Goal: Transaction & Acquisition: Book appointment/travel/reservation

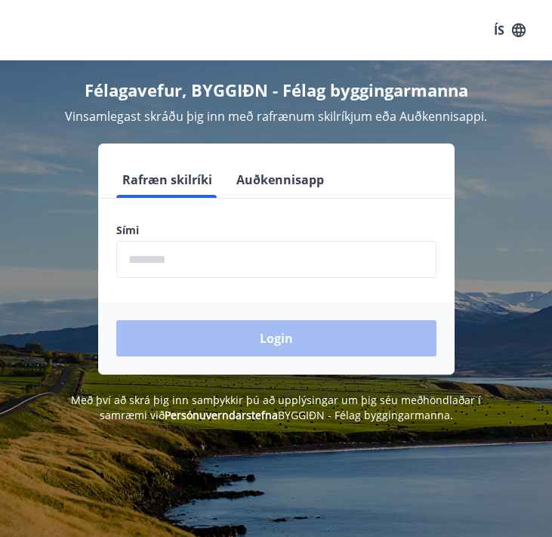
click at [299, 261] on input "phone" at bounding box center [276, 259] width 320 height 37
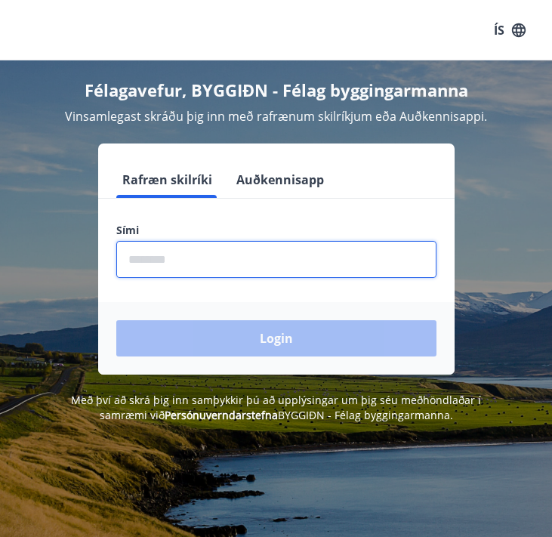
type input "********"
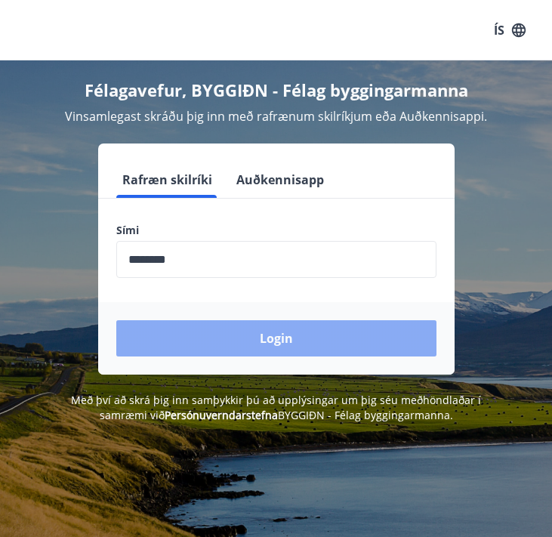
click at [294, 328] on button "Login" at bounding box center [276, 338] width 320 height 36
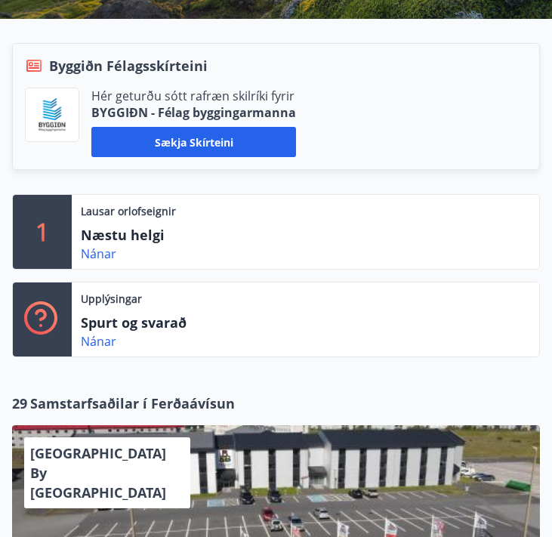
scroll to position [309, 0]
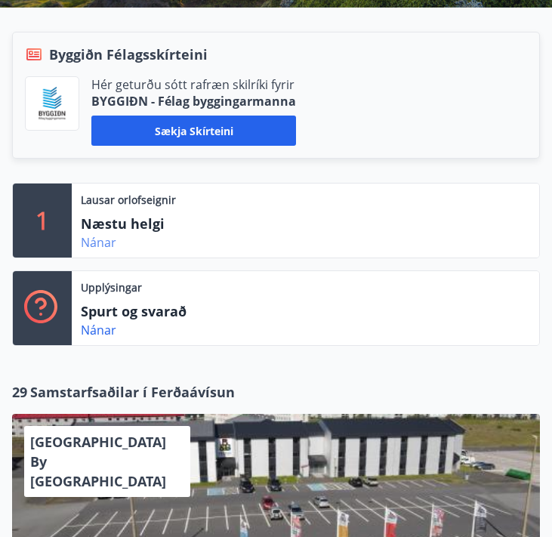
click at [101, 239] on link "Nánar" at bounding box center [99, 242] width 36 height 17
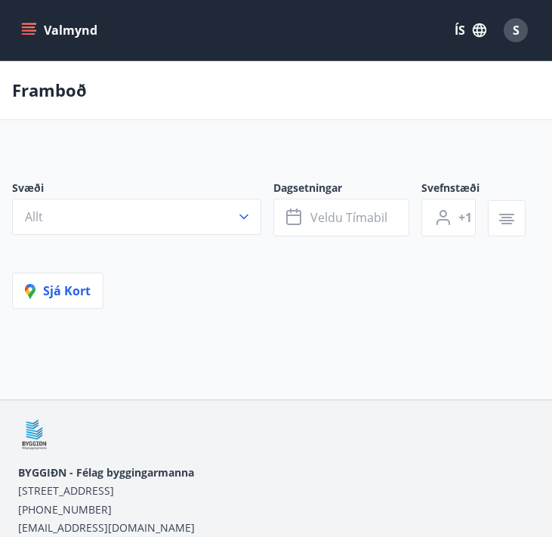
type input "*"
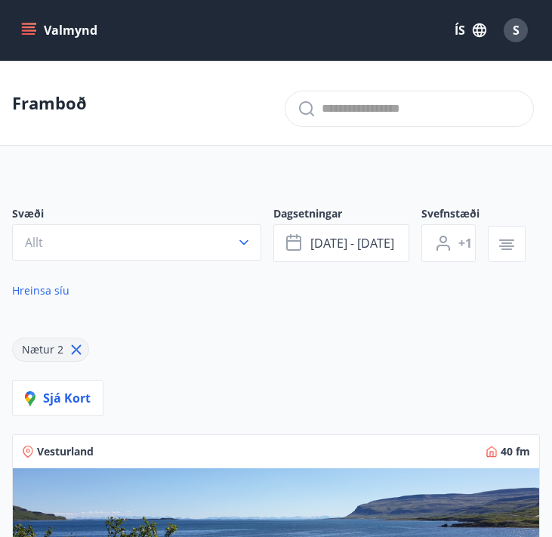
click at [25, 32] on icon "menu" at bounding box center [28, 30] width 15 height 15
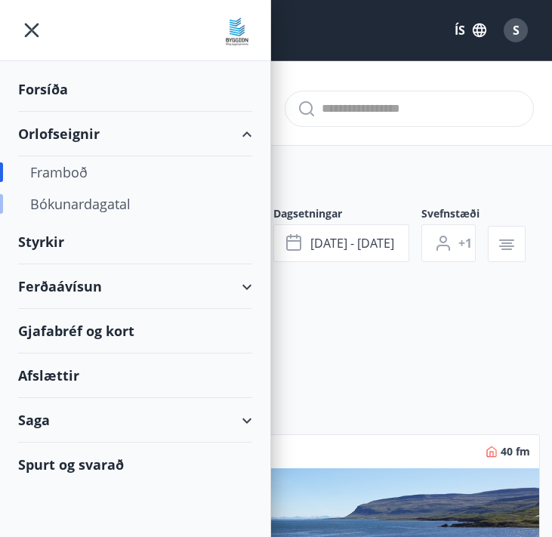
click at [68, 199] on div "Bókunardagatal" at bounding box center [135, 204] width 210 height 32
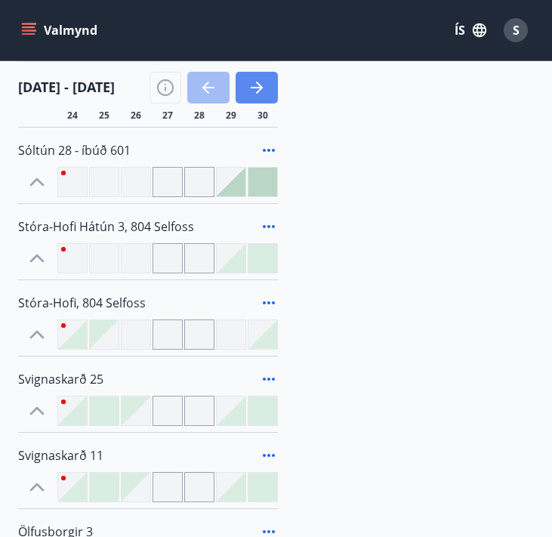
scroll to position [269, 0]
click at [235, 184] on div at bounding box center [231, 181] width 29 height 29
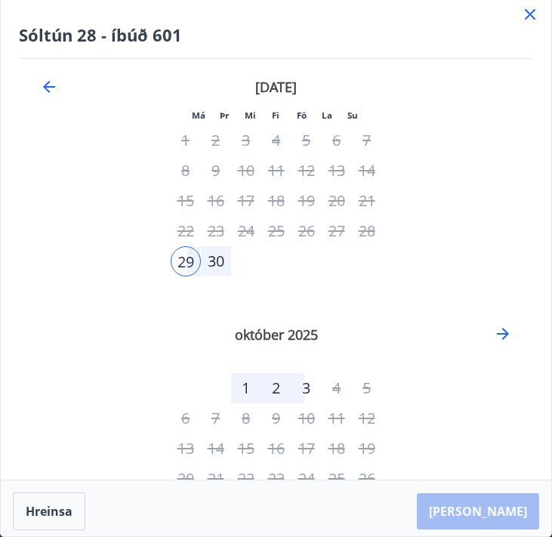
click at [532, 21] on icon at bounding box center [530, 14] width 18 height 18
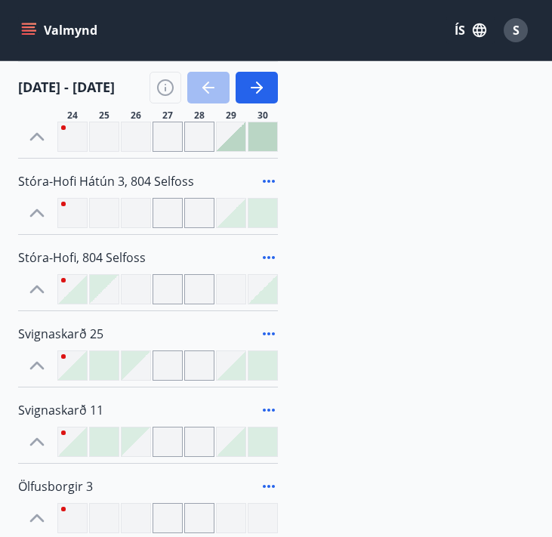
scroll to position [243, 0]
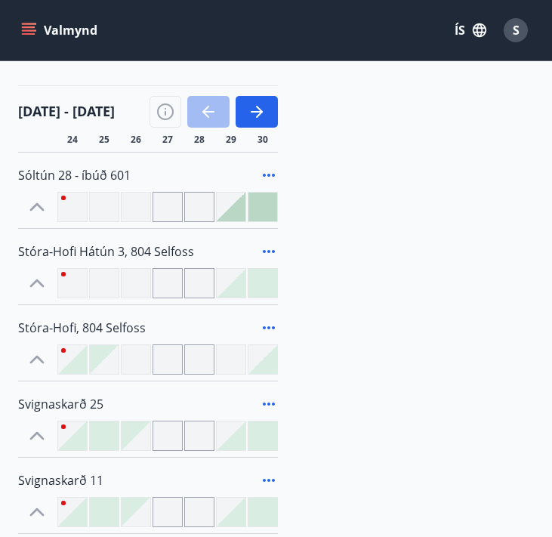
click at [28, 23] on icon "menu" at bounding box center [30, 24] width 17 height 2
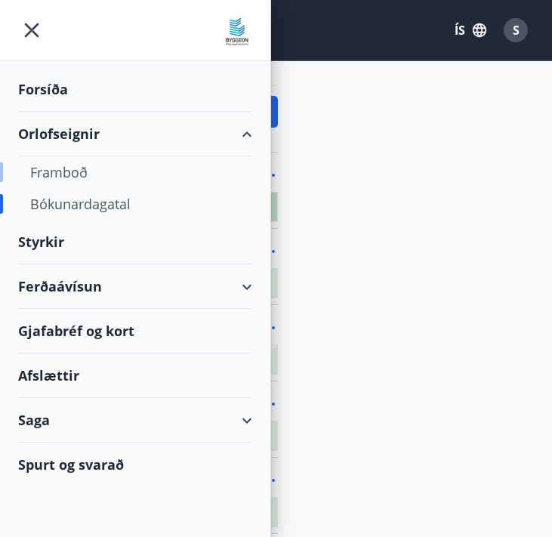
click at [78, 173] on div "Framboð" at bounding box center [135, 172] width 210 height 32
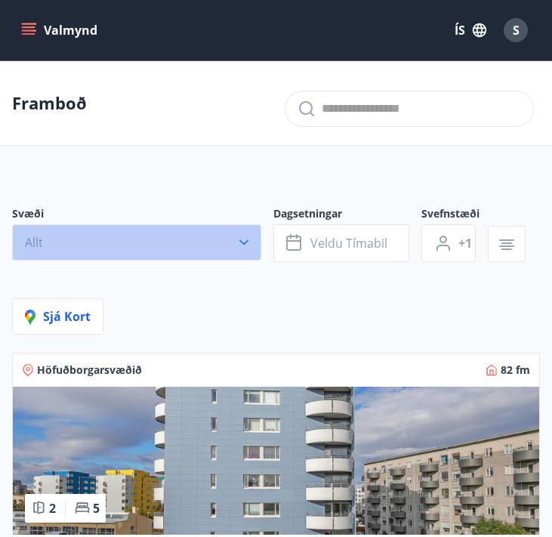
click at [249, 242] on icon "button" at bounding box center [243, 242] width 15 height 15
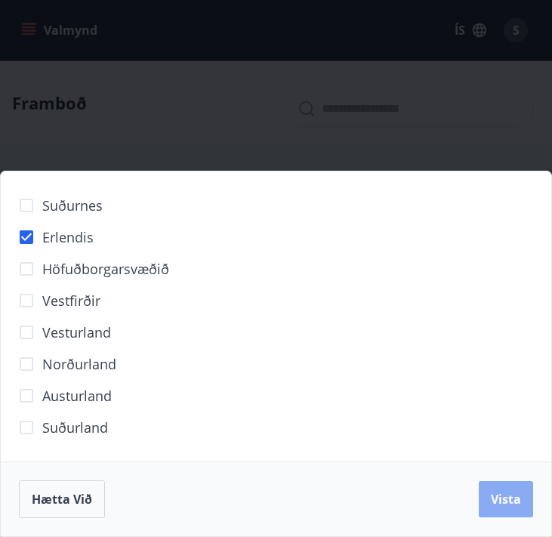
click at [499, 507] on span "Vista" at bounding box center [506, 499] width 30 height 17
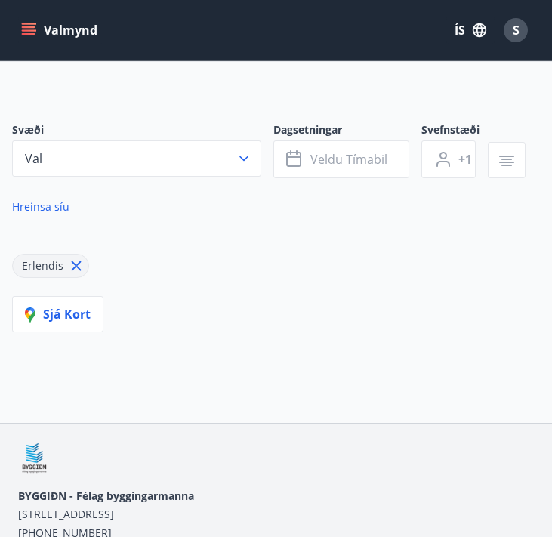
scroll to position [92, 0]
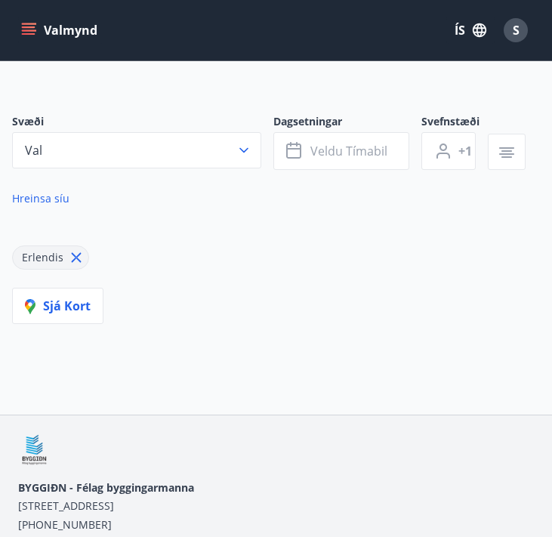
click at [77, 257] on icon at bounding box center [76, 257] width 17 height 17
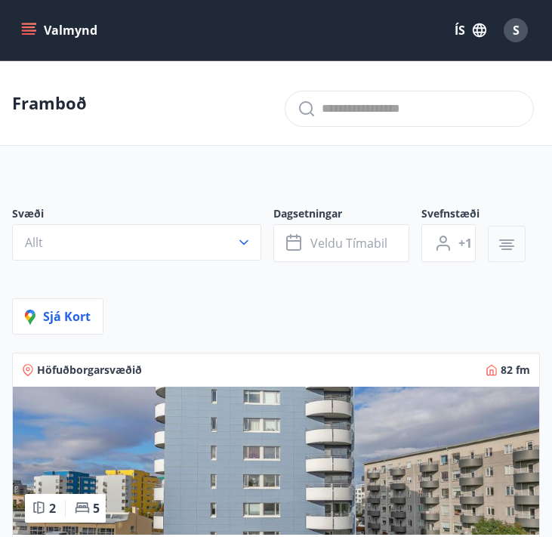
click at [510, 242] on icon "button" at bounding box center [507, 245] width 18 height 18
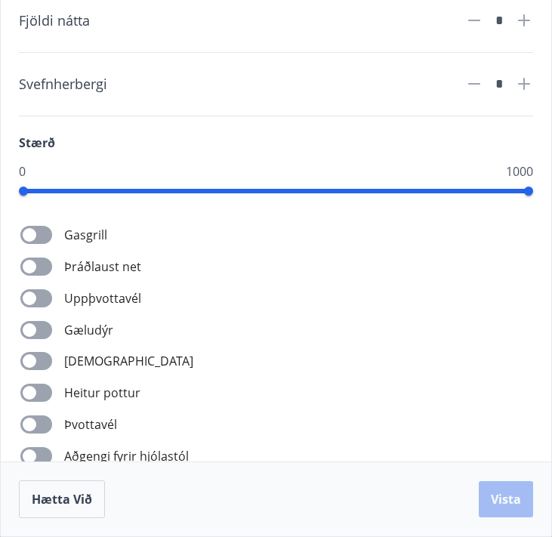
scroll to position [60, 0]
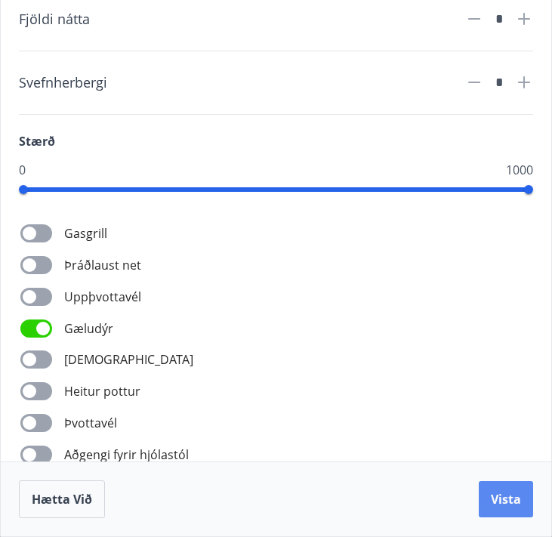
click at [519, 500] on span "Vista" at bounding box center [506, 499] width 30 height 17
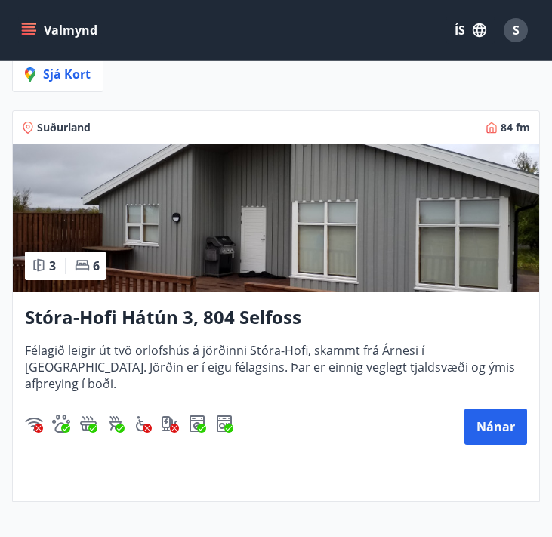
scroll to position [322, 0]
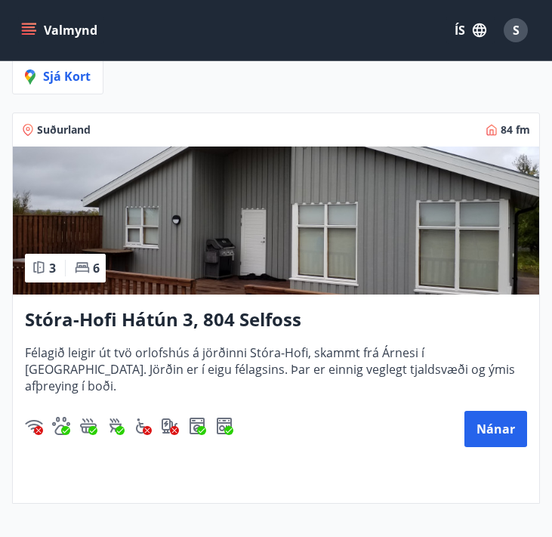
click at [243, 313] on h3 "Stóra-Hofi Hátún 3, 804 Selfoss" at bounding box center [276, 320] width 502 height 26
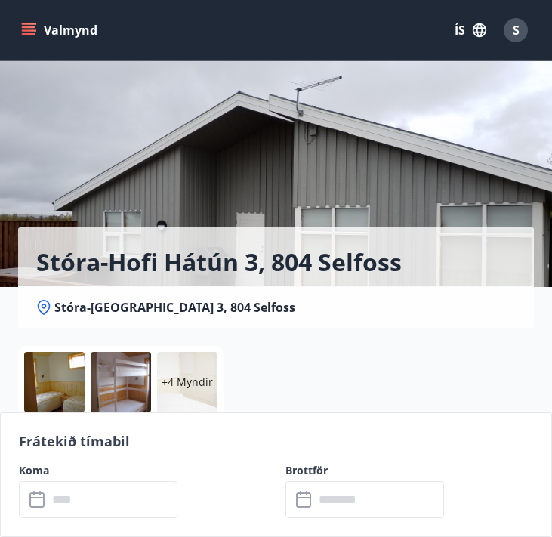
click at [64, 373] on div at bounding box center [54, 382] width 60 height 60
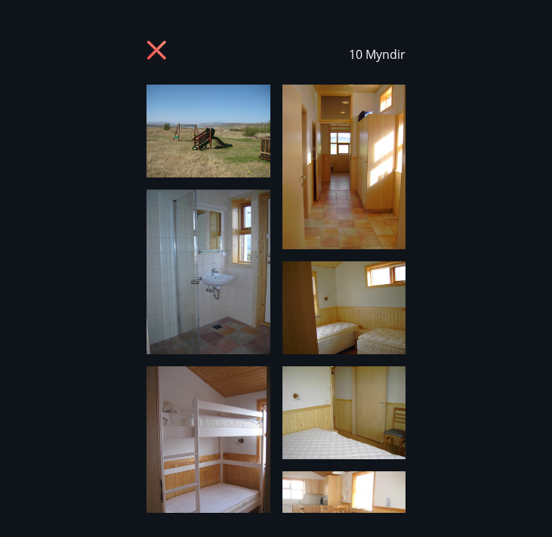
click at [159, 49] on icon at bounding box center [159, 52] width 24 height 24
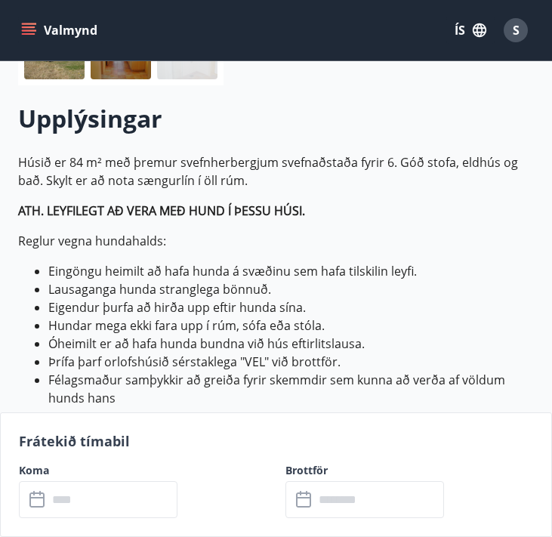
scroll to position [339, 0]
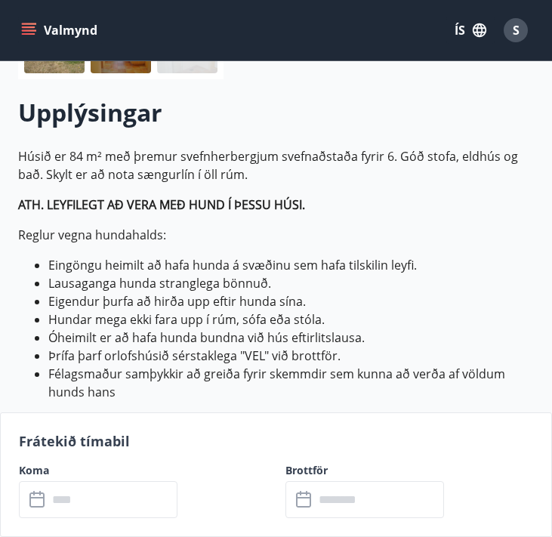
click at [335, 362] on li "Þrífa þarf orlofshúsið sérstaklega "VEL" við brottför." at bounding box center [291, 356] width 486 height 18
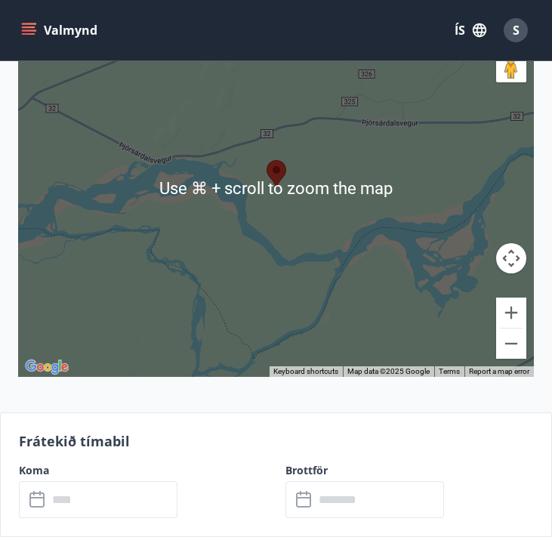
scroll to position [2608, 0]
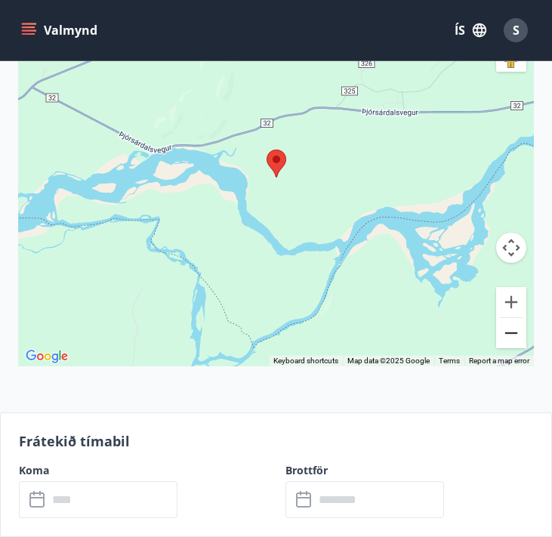
click at [504, 340] on button "Zoom out" at bounding box center [511, 333] width 30 height 30
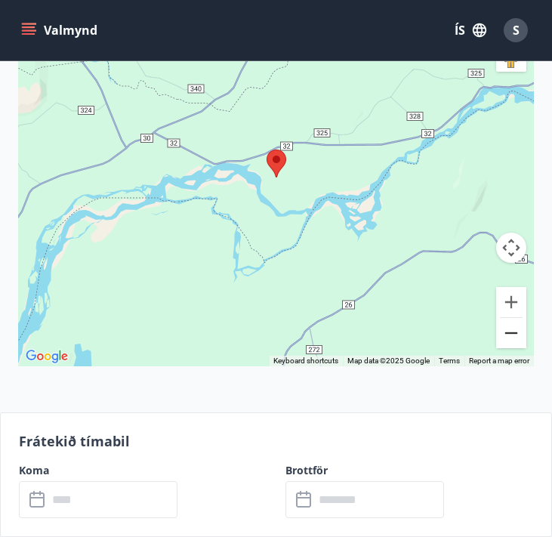
click at [504, 340] on button "Zoom out" at bounding box center [511, 333] width 30 height 30
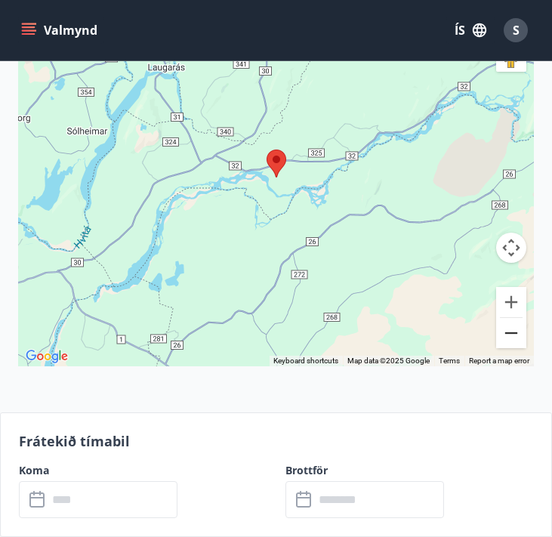
click at [504, 340] on button "Zoom out" at bounding box center [511, 333] width 30 height 30
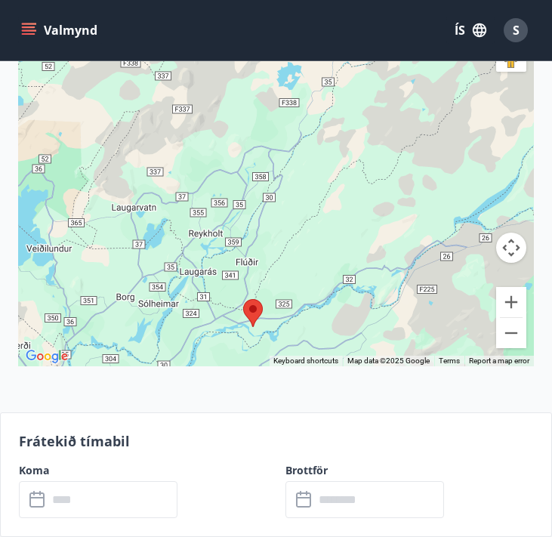
drag, startPoint x: 402, startPoint y: 217, endPoint x: 378, endPoint y: 368, distance: 152.9
click at [378, 369] on div "Stóra-Hof Hátún 3, 804 Selfoss ← Move left → Move right ↑ Move up ↓ Move down +…" at bounding box center [276, 190] width 516 height 473
click at [512, 304] on button "Zoom in" at bounding box center [511, 302] width 30 height 30
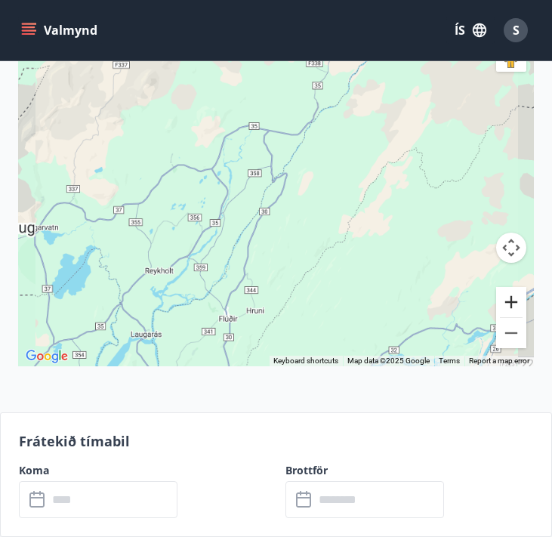
click at [512, 304] on button "Zoom in" at bounding box center [511, 302] width 30 height 30
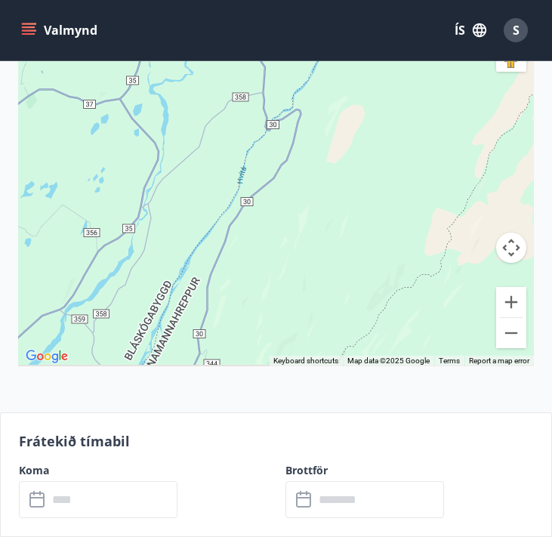
drag, startPoint x: 400, startPoint y: 277, endPoint x: 428, endPoint y: 48, distance: 230.5
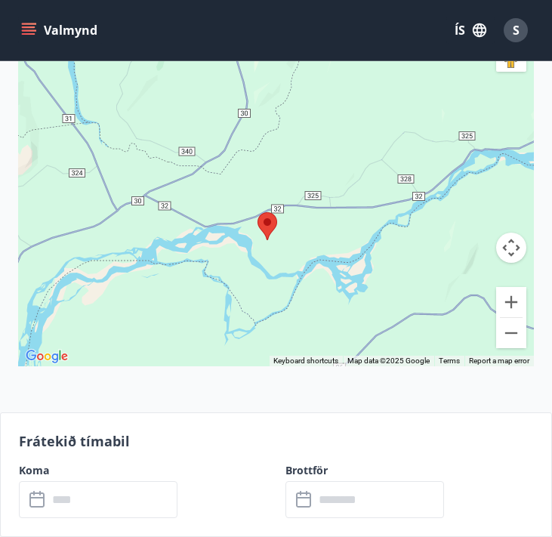
drag, startPoint x: 388, startPoint y: 89, endPoint x: 397, endPoint y: -20, distance: 109.1
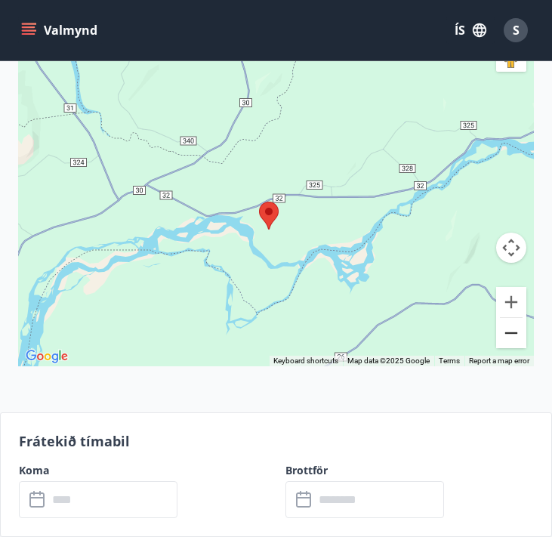
click at [516, 342] on button "Zoom out" at bounding box center [511, 333] width 30 height 30
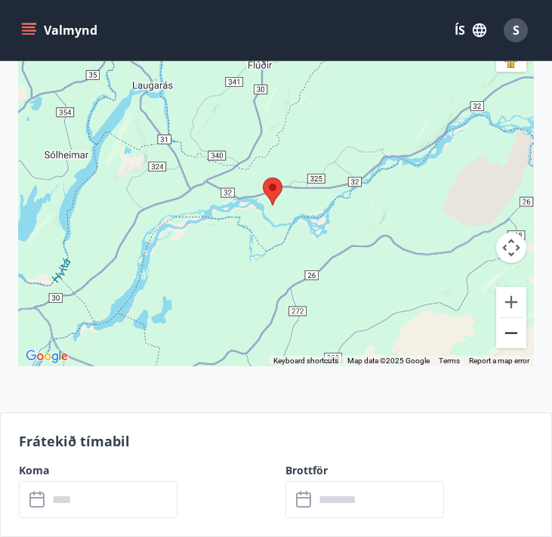
click at [516, 342] on button "Zoom out" at bounding box center [511, 333] width 30 height 30
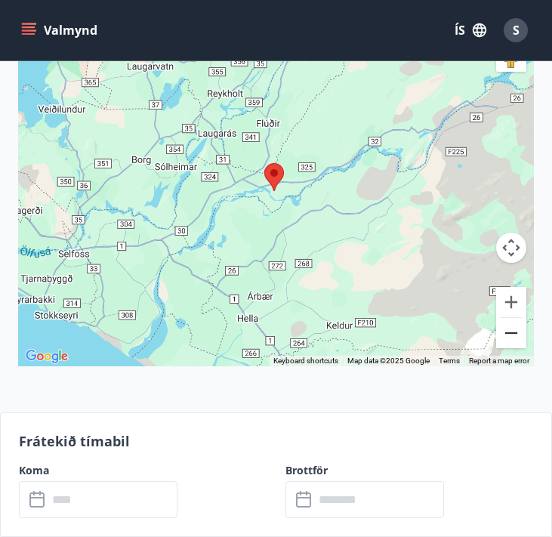
click at [516, 342] on button "Zoom out" at bounding box center [511, 333] width 30 height 30
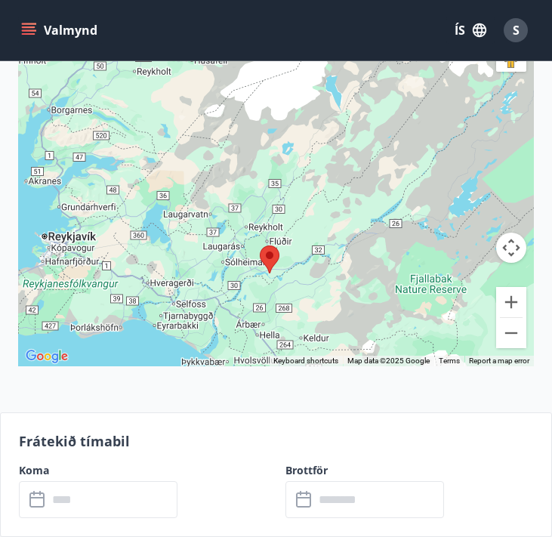
drag, startPoint x: 394, startPoint y: 205, endPoint x: 389, endPoint y: 295, distance: 90.8
click at [389, 295] on div at bounding box center [276, 178] width 516 height 378
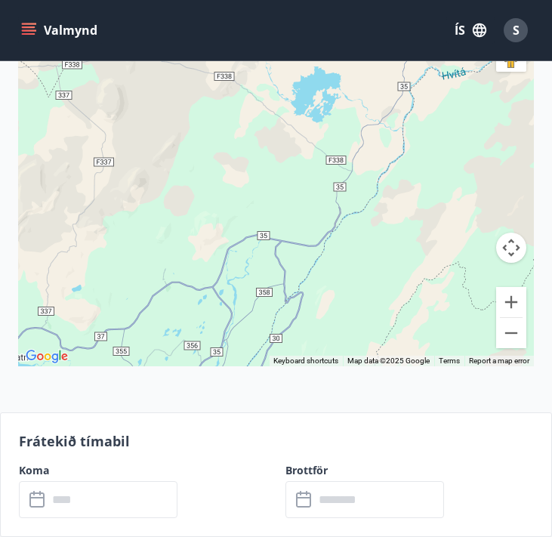
drag, startPoint x: 355, startPoint y: 171, endPoint x: 289, endPoint y: 292, distance: 137.6
click at [289, 293] on div at bounding box center [276, 178] width 516 height 378
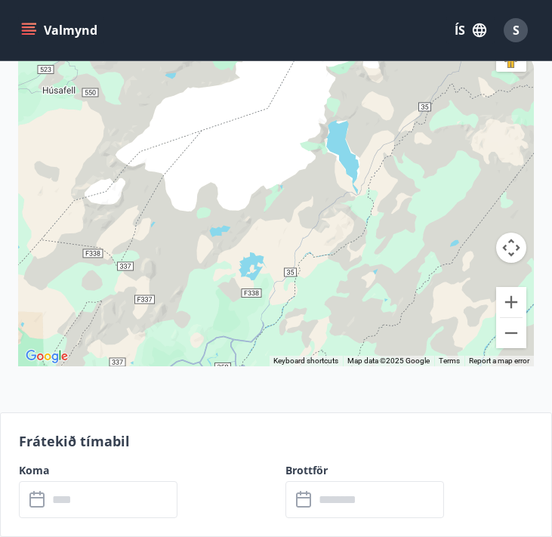
drag, startPoint x: 342, startPoint y: 262, endPoint x: 292, endPoint y: 325, distance: 80.1
click at [292, 325] on div at bounding box center [276, 178] width 516 height 378
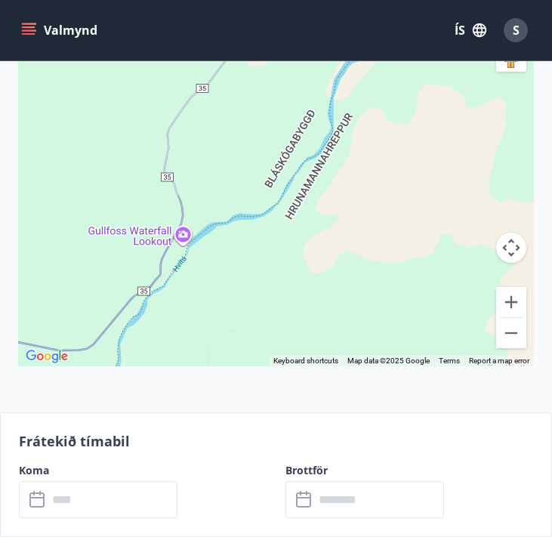
drag, startPoint x: 292, startPoint y: 322, endPoint x: 416, endPoint y: 205, distance: 169.9
click at [418, 205] on div at bounding box center [276, 178] width 516 height 378
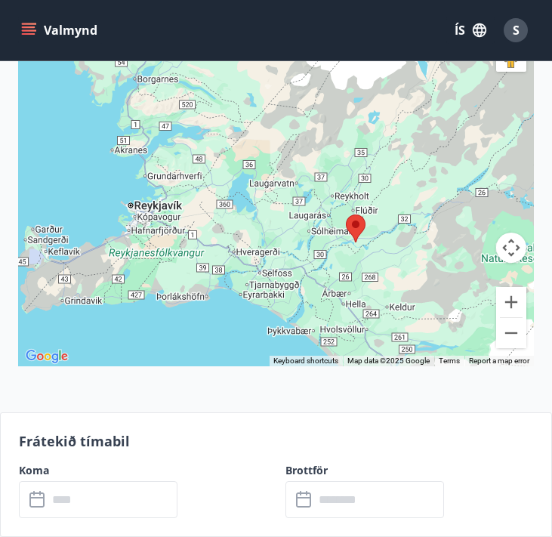
drag, startPoint x: 412, startPoint y: 276, endPoint x: 393, endPoint y: 212, distance: 67.1
click at [393, 212] on div at bounding box center [276, 178] width 516 height 378
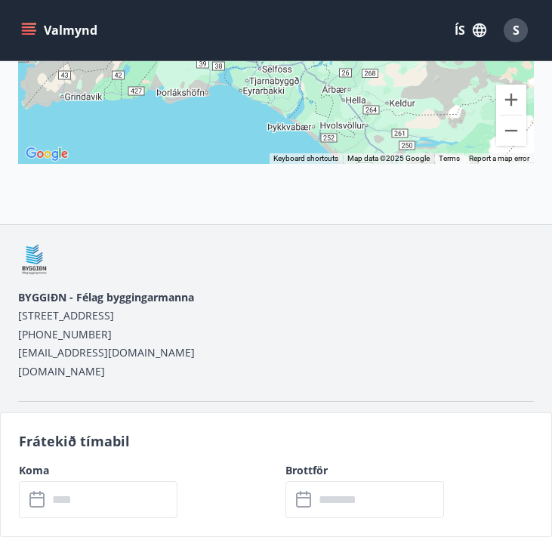
scroll to position [2833, 0]
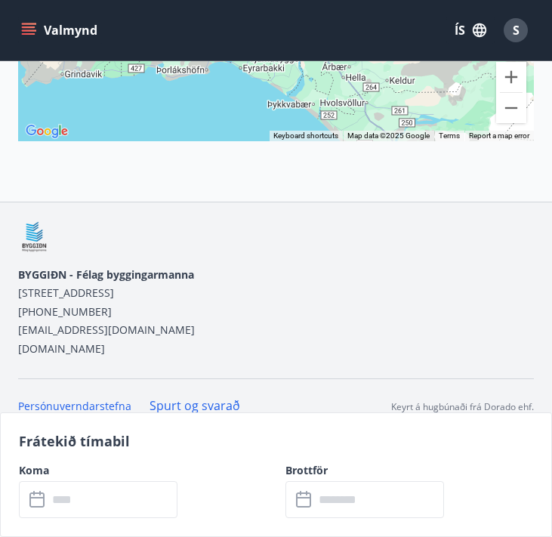
click at [133, 496] on input "text" at bounding box center [113, 499] width 130 height 37
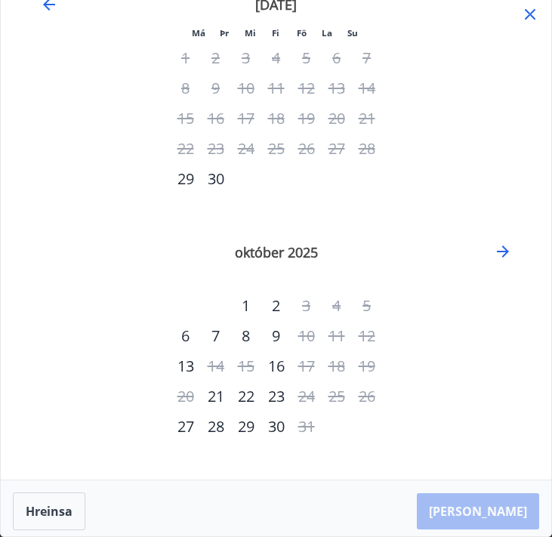
scroll to position [45, 0]
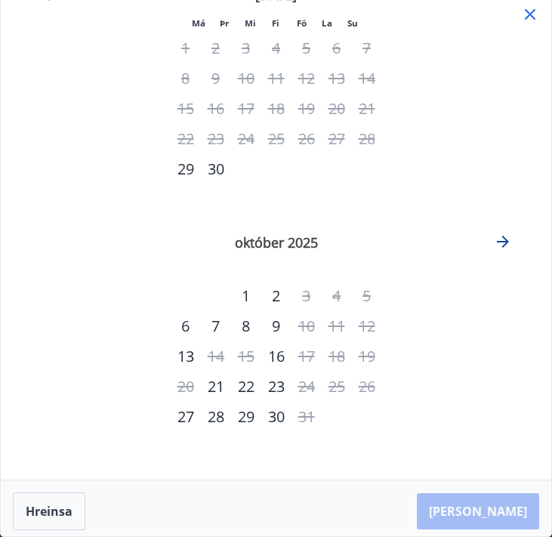
click at [505, 245] on icon "Move forward to switch to the next month." at bounding box center [503, 242] width 12 height 12
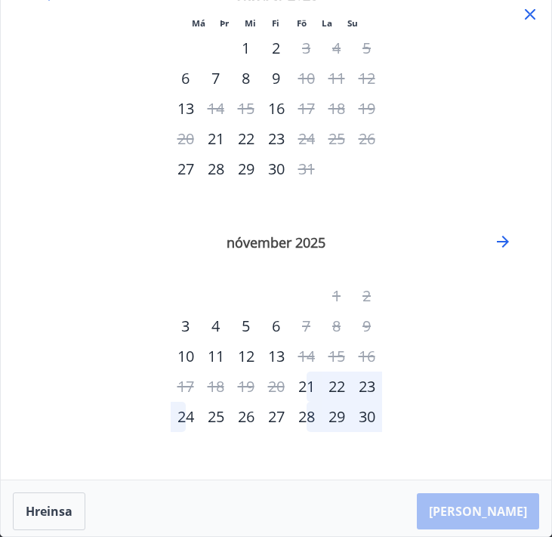
scroll to position [0, 0]
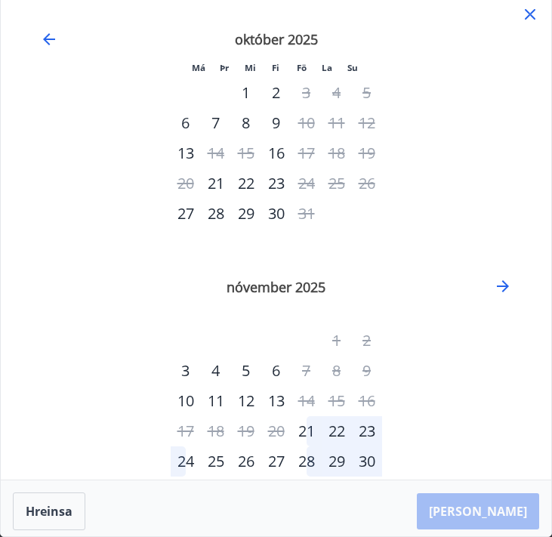
click at [530, 16] on icon at bounding box center [530, 14] width 18 height 18
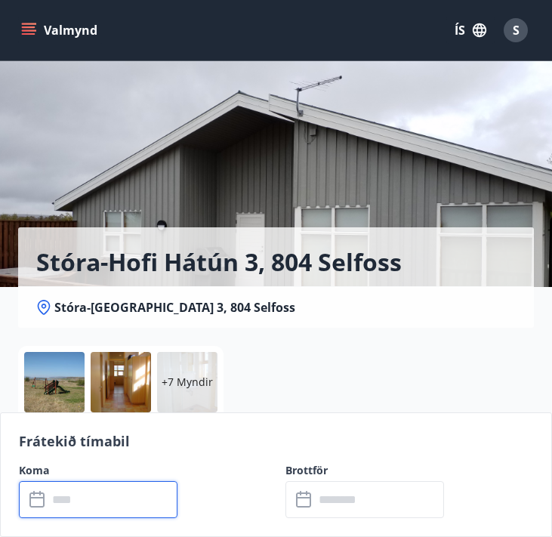
click at [372, 148] on div "Stóra-Hofi Hátún 3, 804 Selfoss Stóra-Hof Hátún 3, 804 Selfoss" at bounding box center [276, 184] width 516 height 287
click at [177, 375] on p "+7 Myndir" at bounding box center [187, 382] width 51 height 15
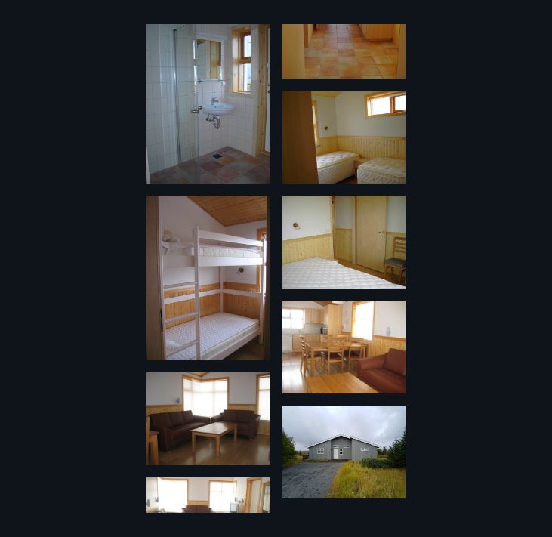
scroll to position [232, 0]
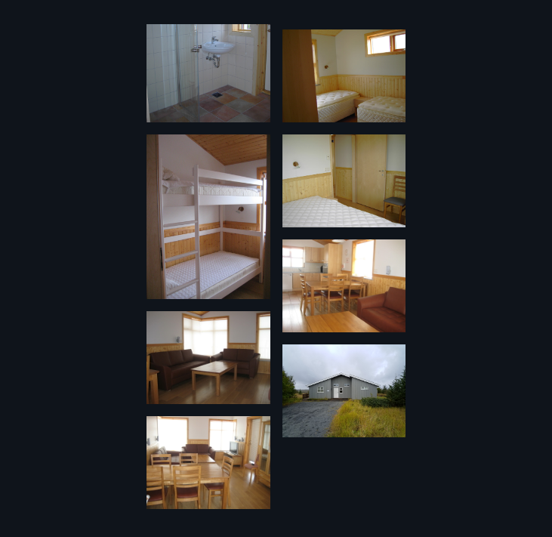
click at [329, 405] on img at bounding box center [345, 390] width 124 height 93
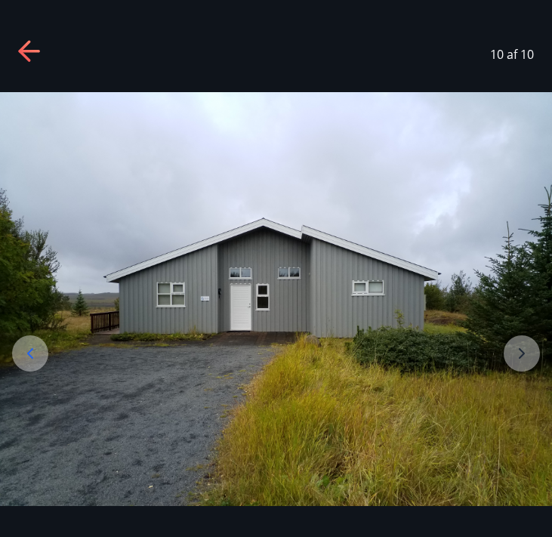
click at [15, 356] on div at bounding box center [30, 353] width 36 height 36
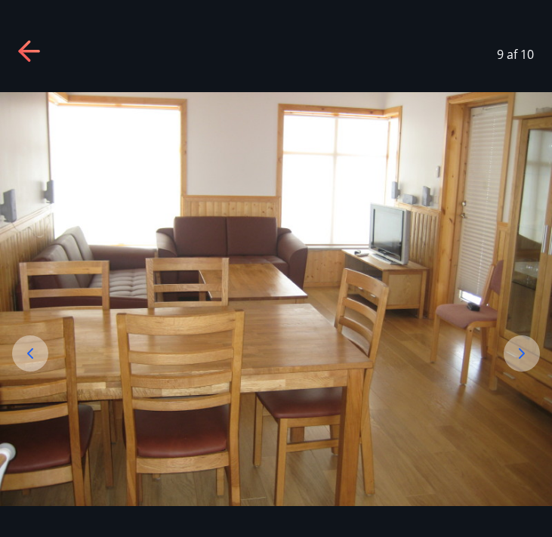
click at [15, 356] on div at bounding box center [30, 353] width 36 height 36
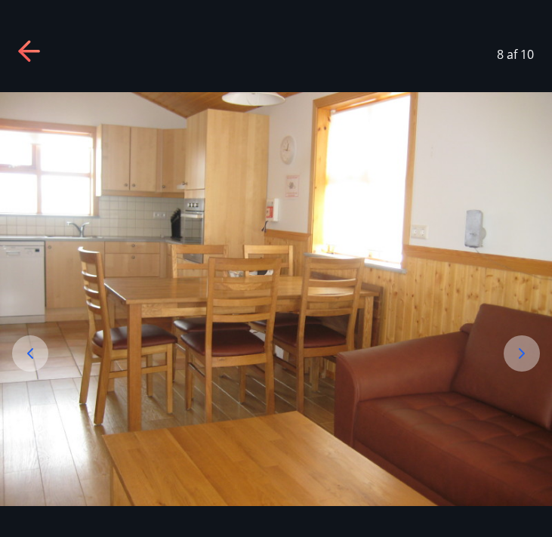
click at [15, 356] on div at bounding box center [30, 353] width 36 height 36
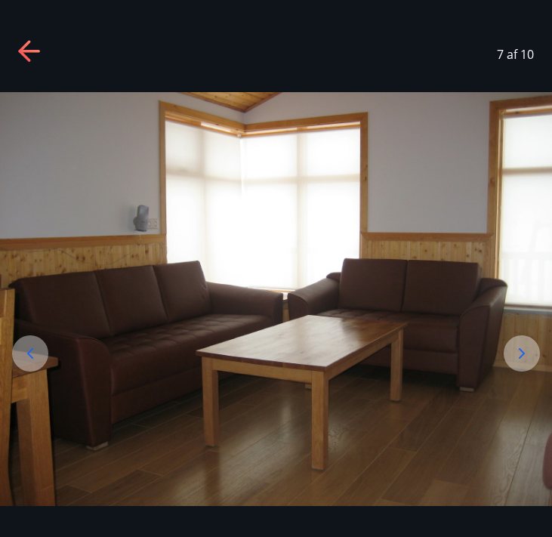
click at [15, 356] on div at bounding box center [30, 353] width 36 height 36
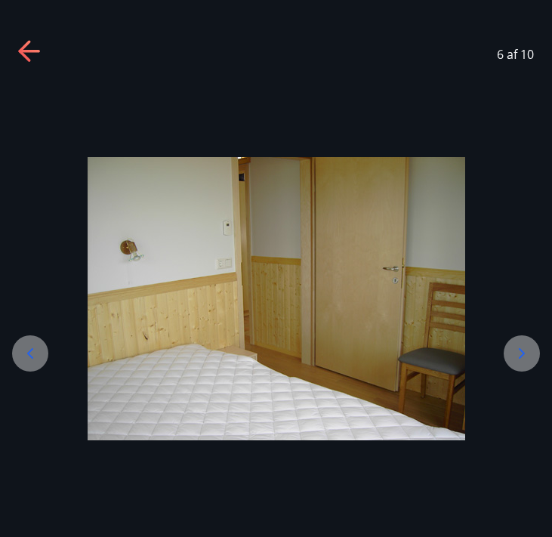
click at [15, 356] on div at bounding box center [30, 353] width 36 height 36
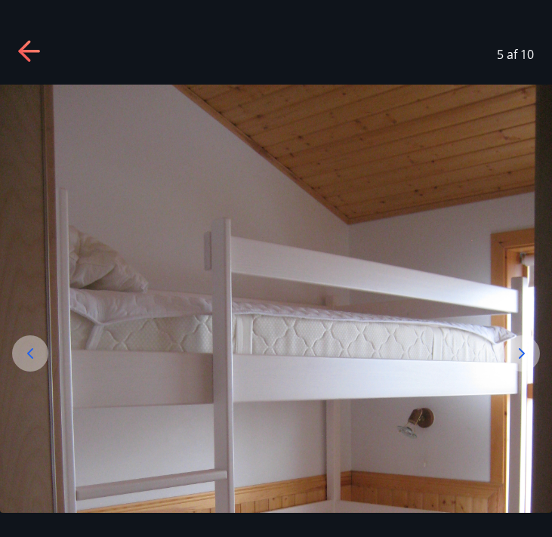
click at [15, 356] on div at bounding box center [30, 353] width 36 height 36
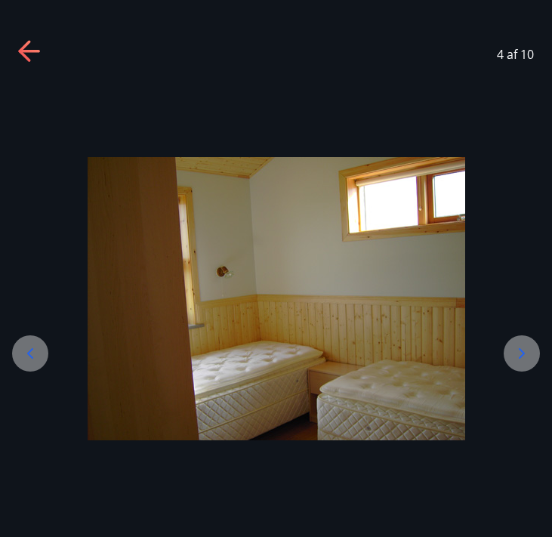
click at [15, 356] on div at bounding box center [30, 353] width 36 height 36
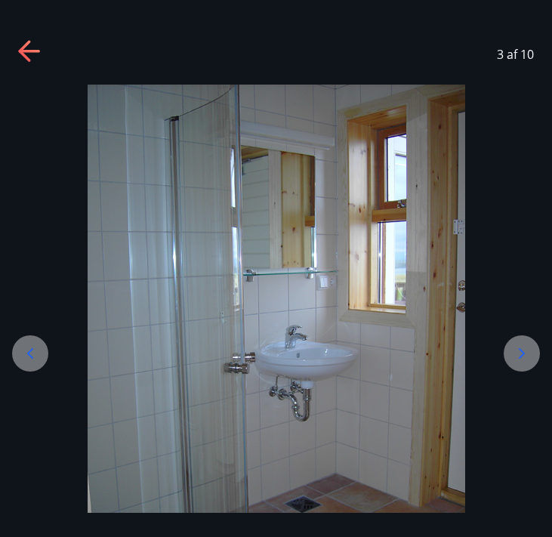
click at [15, 356] on div at bounding box center [30, 353] width 36 height 36
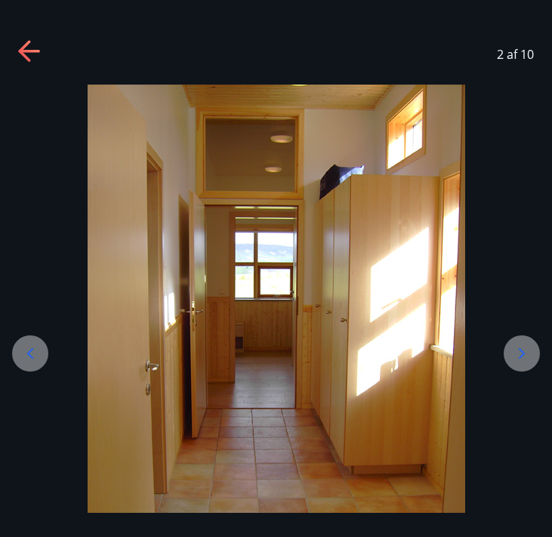
click at [15, 356] on div at bounding box center [30, 353] width 36 height 36
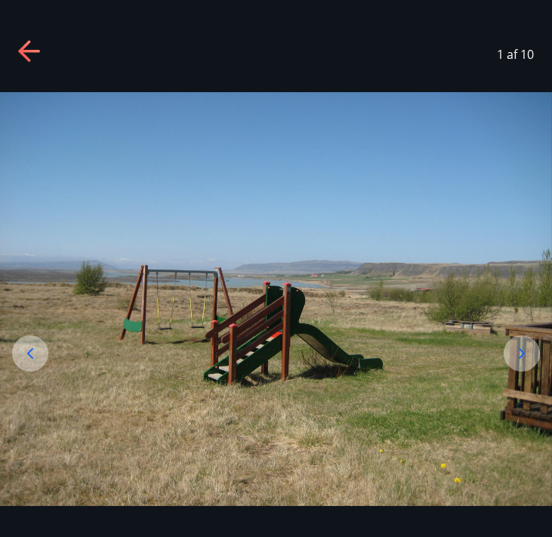
click at [29, 51] on icon at bounding box center [28, 51] width 21 height 3
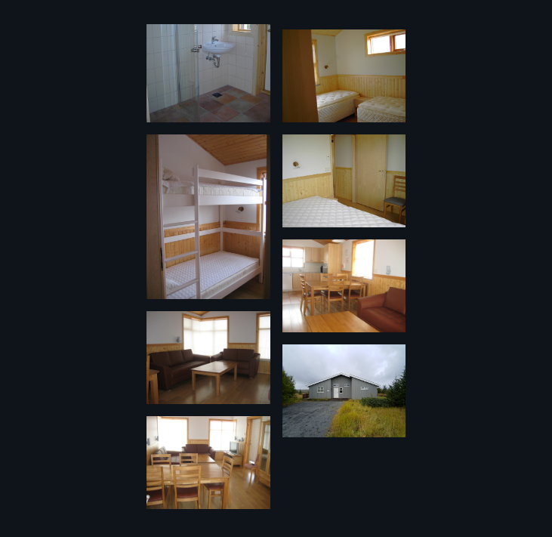
scroll to position [0, 0]
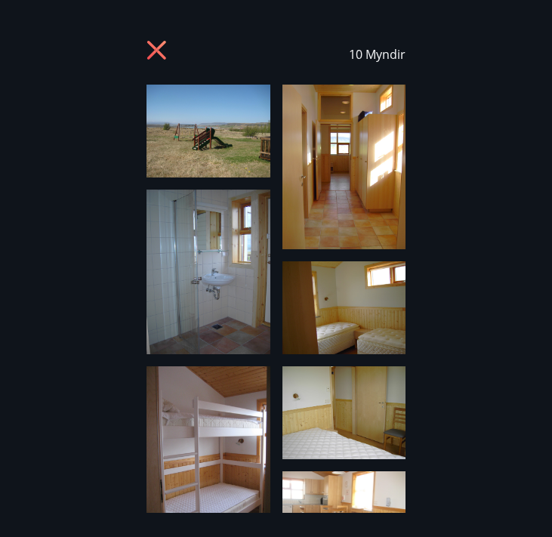
click at [157, 50] on icon at bounding box center [157, 50] width 4 height 4
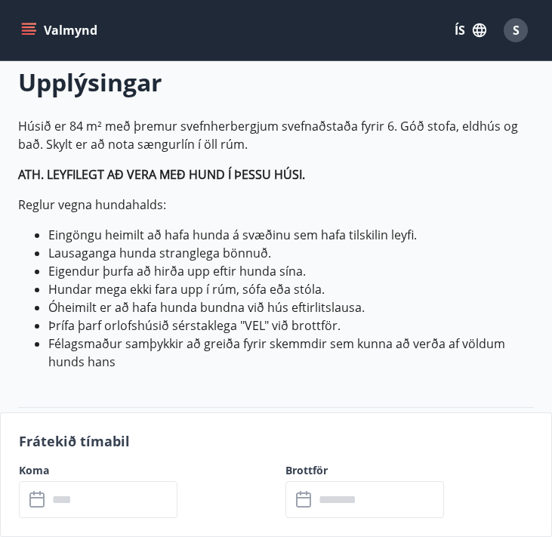
scroll to position [386, 0]
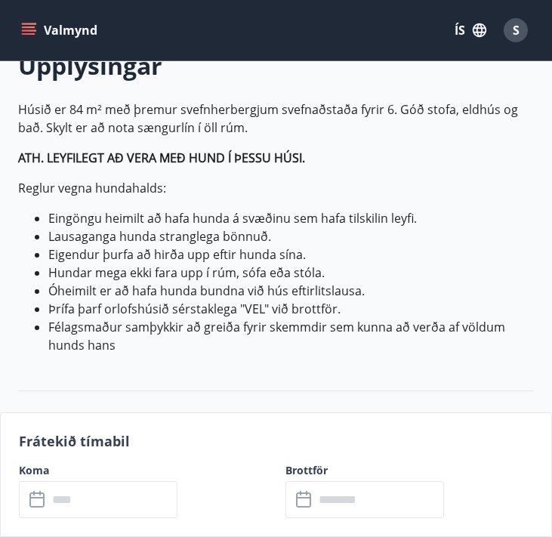
click at [144, 500] on input "text" at bounding box center [113, 499] width 130 height 37
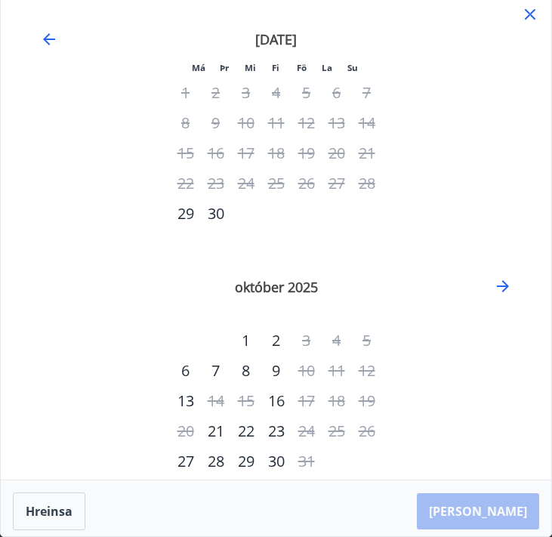
scroll to position [45, 0]
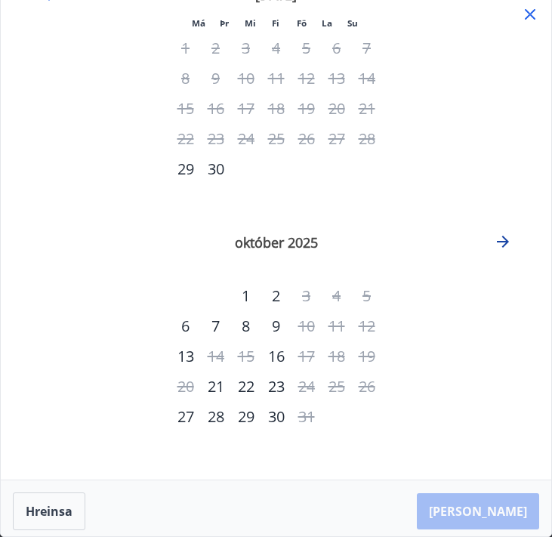
click at [503, 244] on icon "Move forward to switch to the next month." at bounding box center [503, 242] width 18 height 18
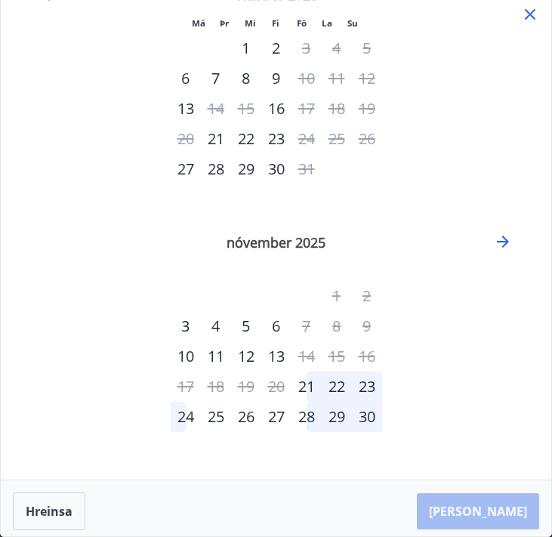
click at [310, 416] on div "28" at bounding box center [307, 417] width 30 height 30
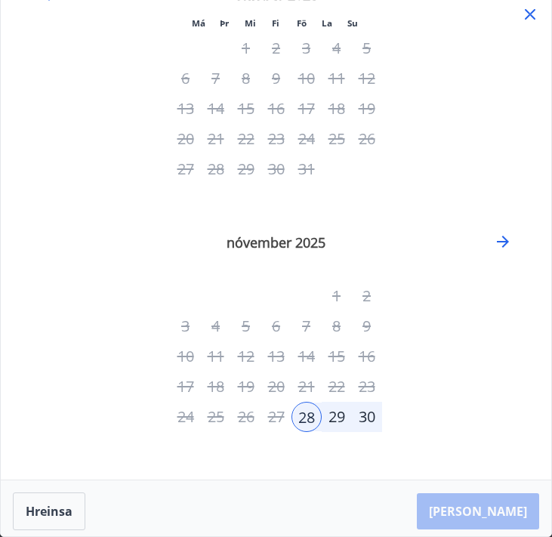
click at [366, 417] on div "30" at bounding box center [367, 417] width 30 height 30
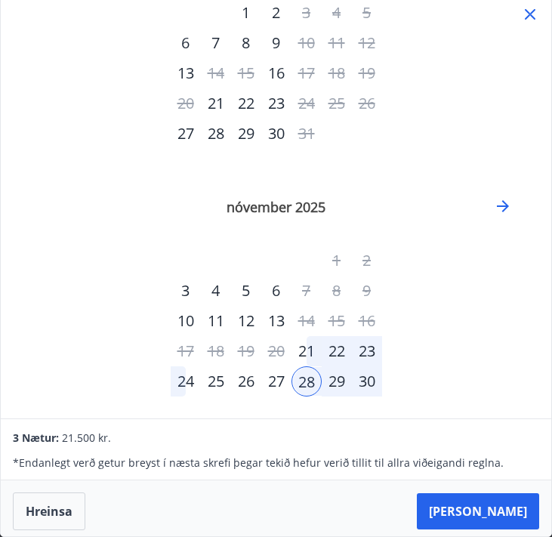
scroll to position [106, 0]
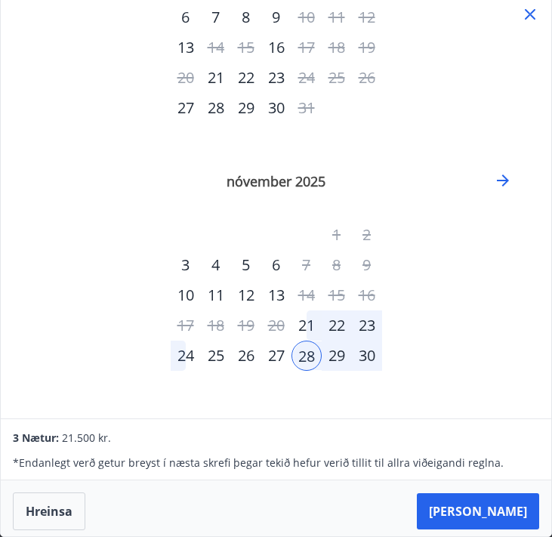
click at [374, 356] on div "30" at bounding box center [367, 356] width 30 height 30
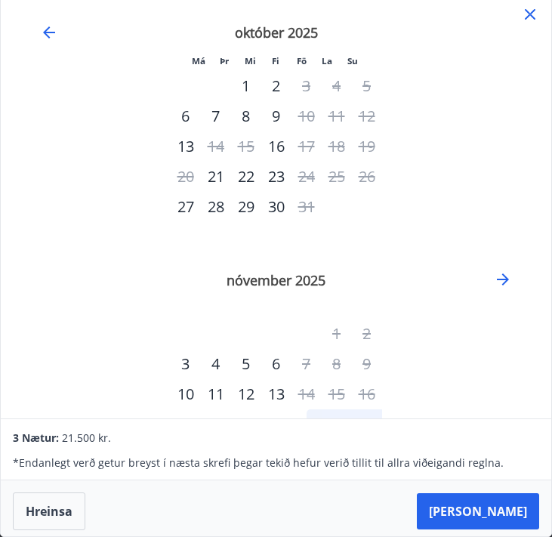
scroll to position [0, 0]
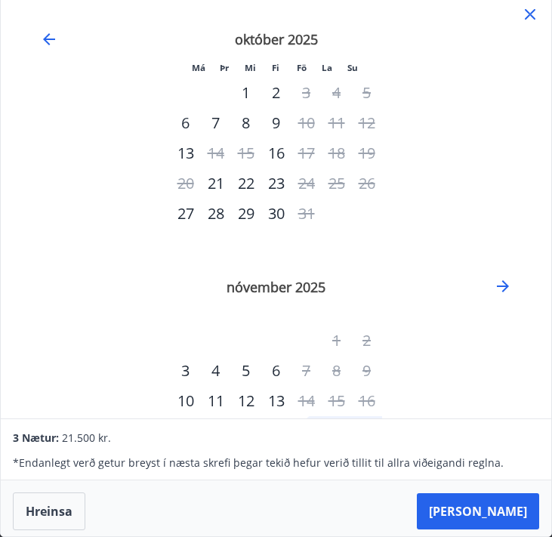
click at [529, 20] on icon at bounding box center [530, 14] width 18 height 18
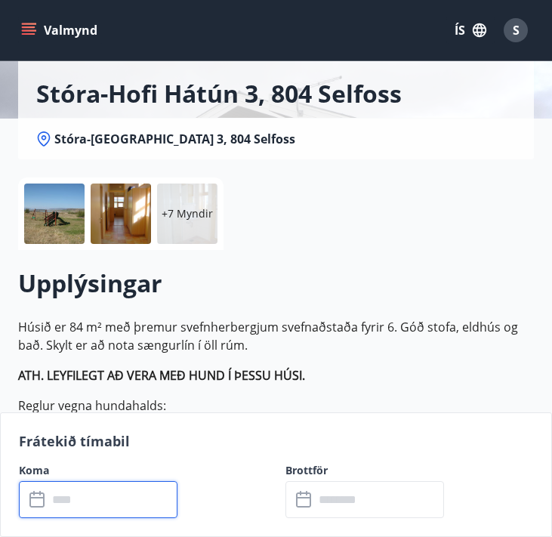
scroll to position [284, 0]
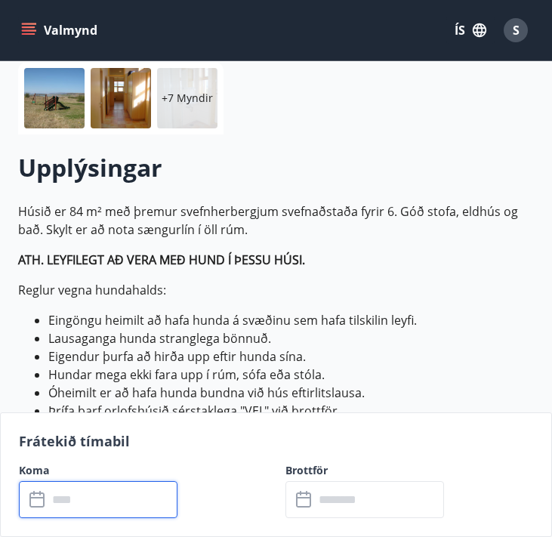
click at [114, 494] on input "text" at bounding box center [113, 499] width 130 height 37
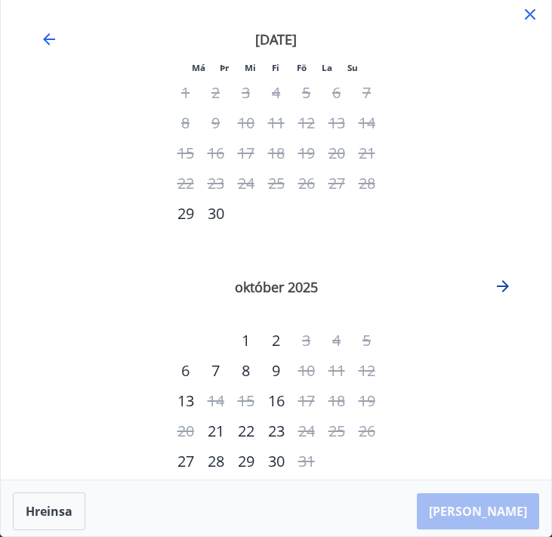
click at [501, 289] on icon "Move forward to switch to the next month." at bounding box center [503, 286] width 18 height 18
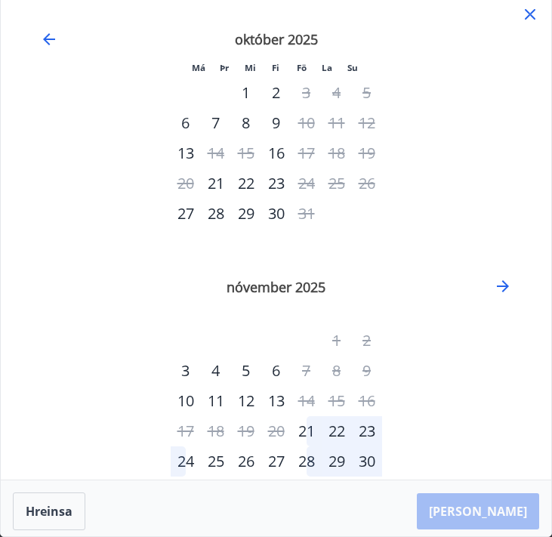
click at [304, 456] on div "28" at bounding box center [307, 461] width 30 height 30
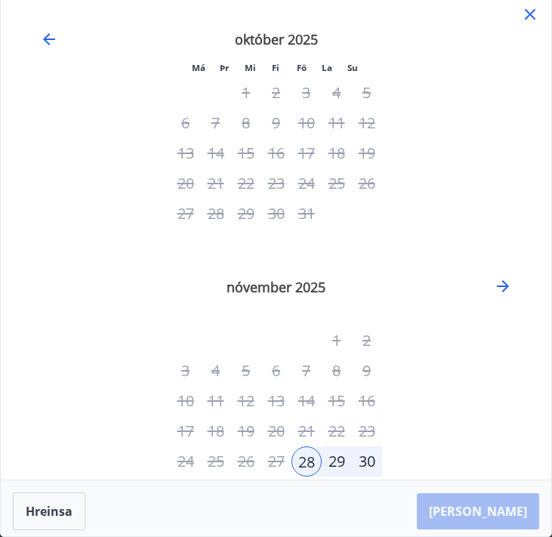
click at [532, 16] on icon at bounding box center [530, 14] width 11 height 11
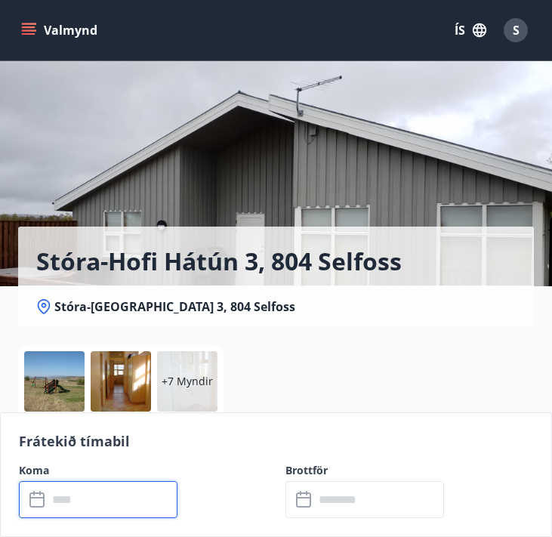
scroll to position [0, 0]
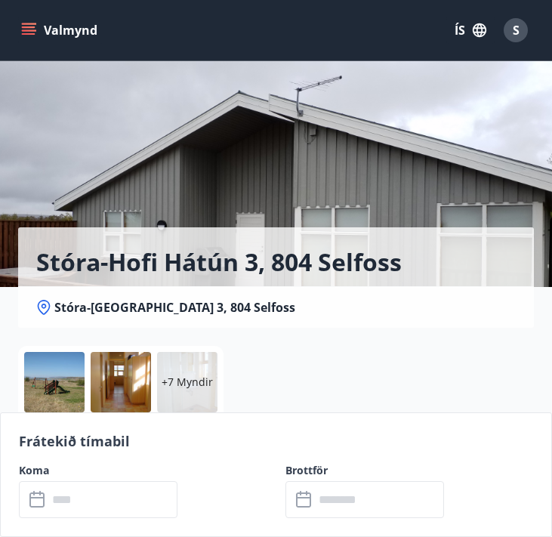
click at [75, 370] on div at bounding box center [54, 382] width 60 height 60
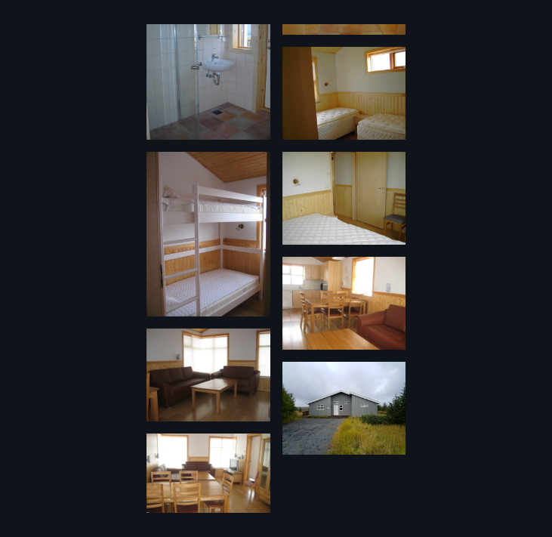
scroll to position [232, 0]
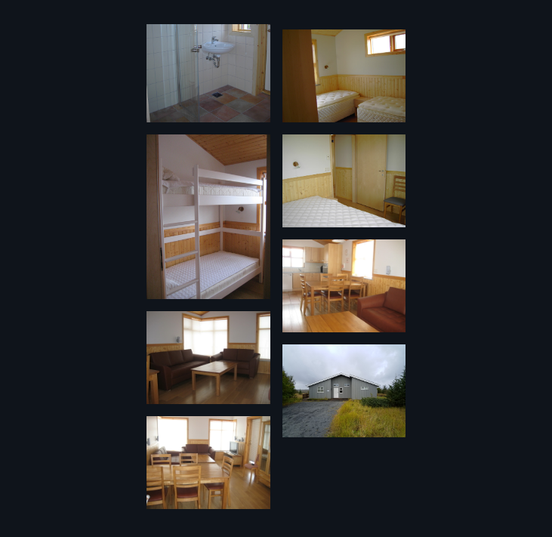
click at [361, 410] on img at bounding box center [345, 390] width 124 height 93
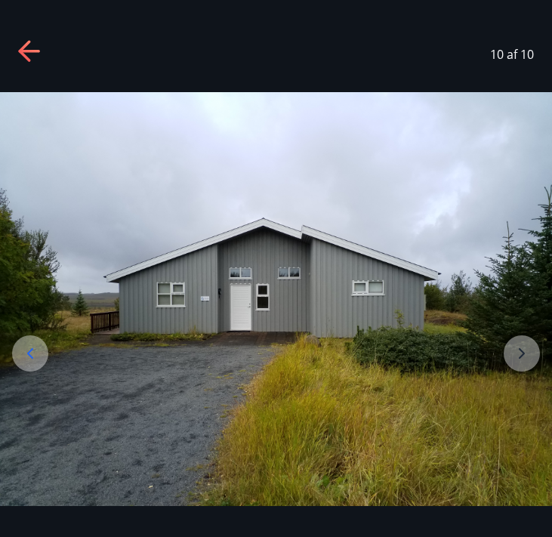
click at [45, 338] on img at bounding box center [276, 299] width 552 height 414
click at [39, 345] on div at bounding box center [30, 353] width 36 height 36
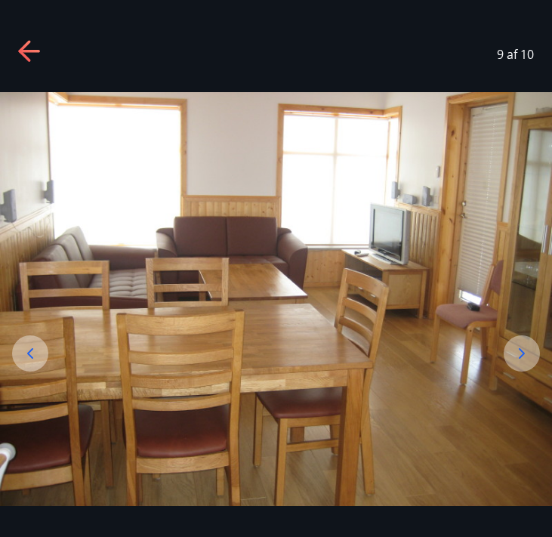
click at [39, 345] on div at bounding box center [30, 353] width 36 height 36
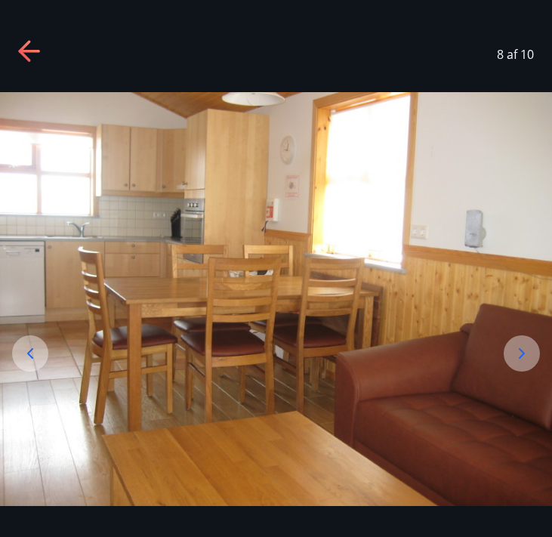
click at [39, 345] on div at bounding box center [30, 353] width 36 height 36
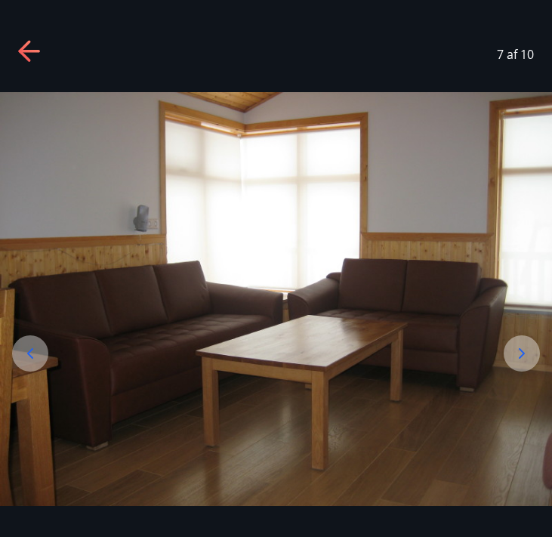
click at [39, 345] on div at bounding box center [30, 353] width 36 height 36
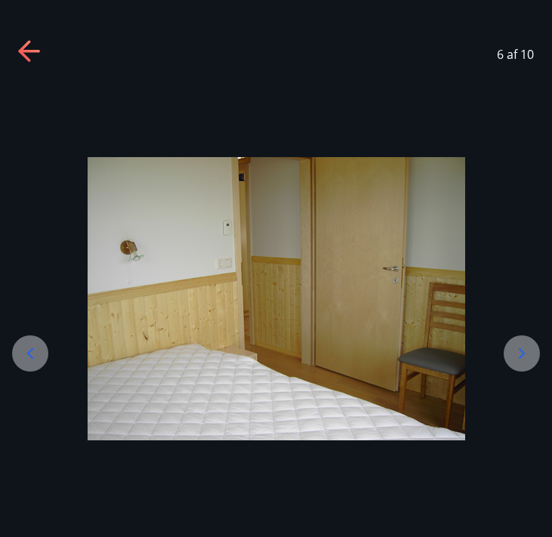
click at [39, 345] on div at bounding box center [30, 353] width 36 height 36
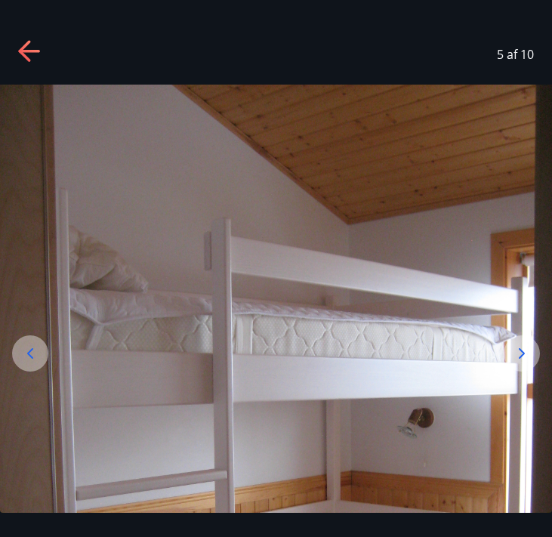
click at [39, 345] on div at bounding box center [30, 353] width 36 height 36
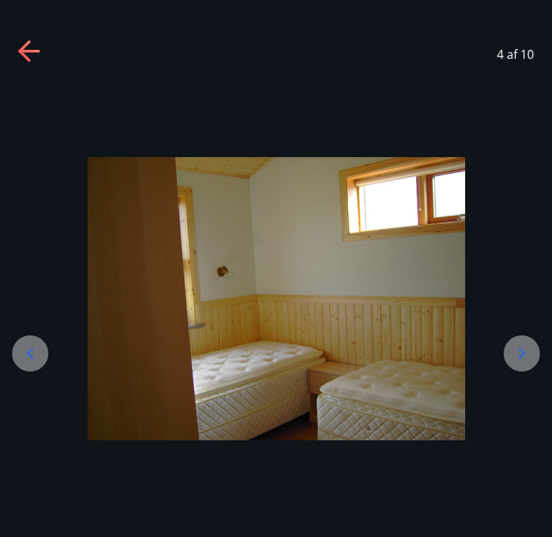
click at [39, 345] on div at bounding box center [30, 353] width 36 height 36
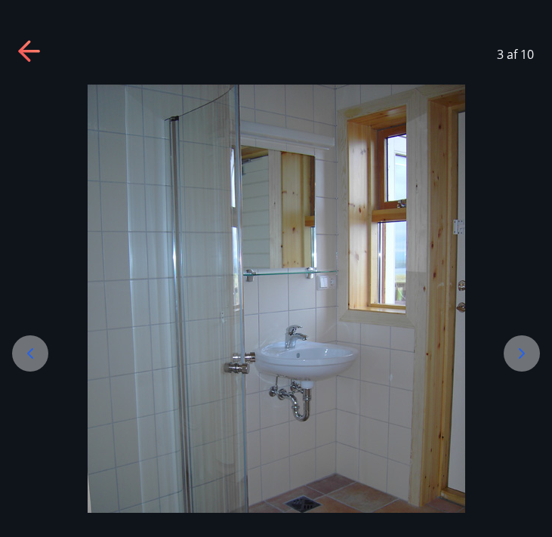
click at [22, 52] on icon at bounding box center [24, 50] width 12 height 21
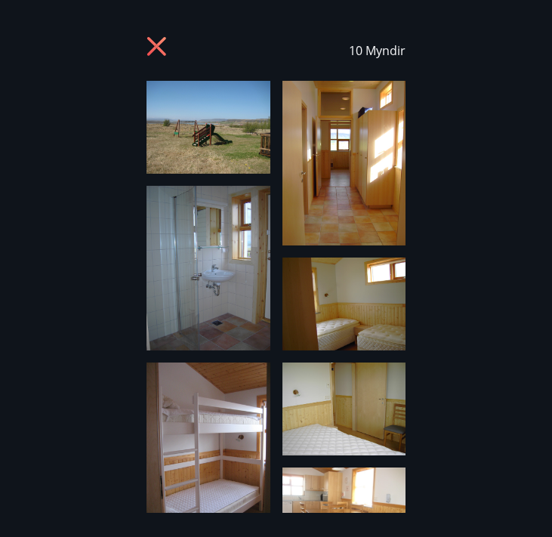
scroll to position [0, 0]
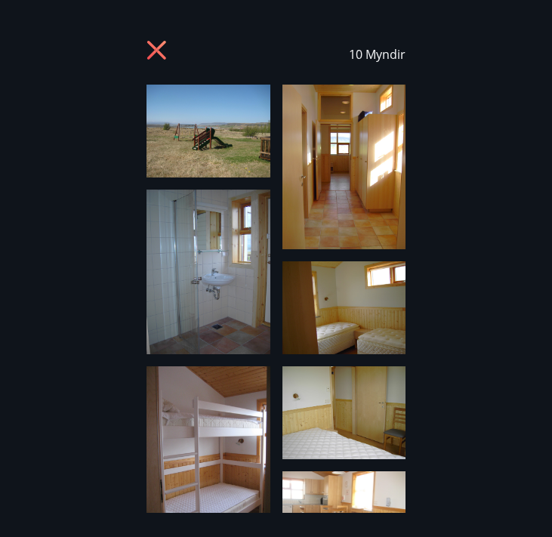
click at [153, 50] on icon at bounding box center [159, 52] width 24 height 24
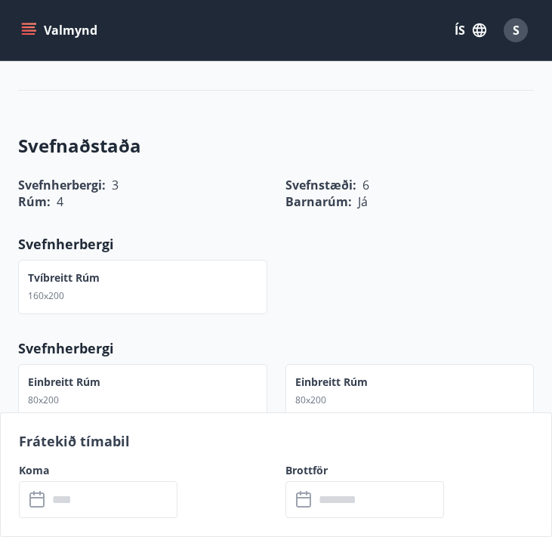
scroll to position [690, 0]
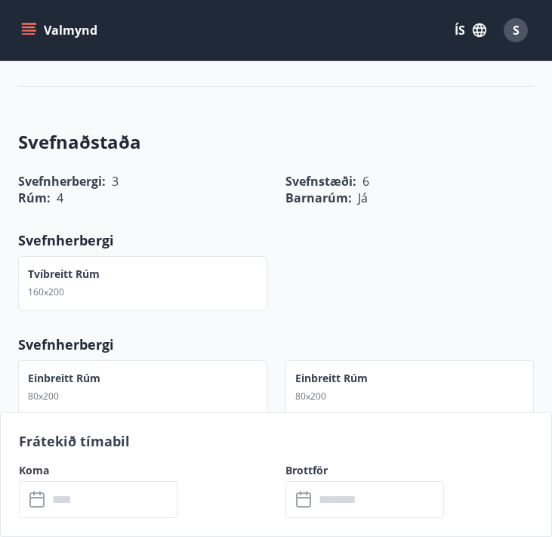
click at [150, 493] on input "text" at bounding box center [113, 499] width 130 height 37
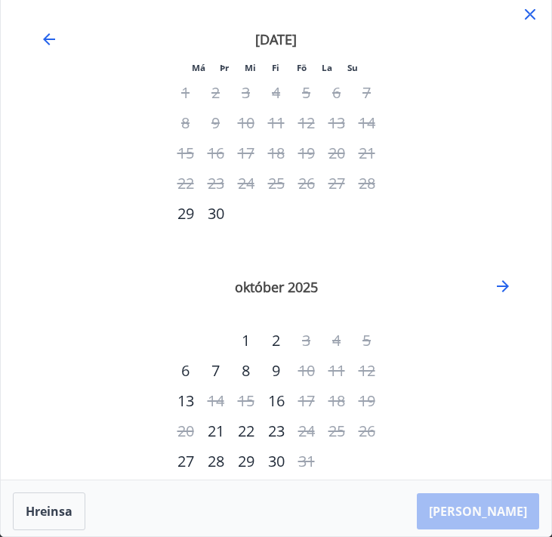
click at [493, 286] on div "ágúst 2025 1 2 3 4 5 6 7 8 9 10 11 12 13 14 15 16 17 18 19 20 21 22 23 24 25 26…" at bounding box center [276, 259] width 514 height 496
click at [499, 289] on icon "Move forward to switch to the next month." at bounding box center [503, 286] width 18 height 18
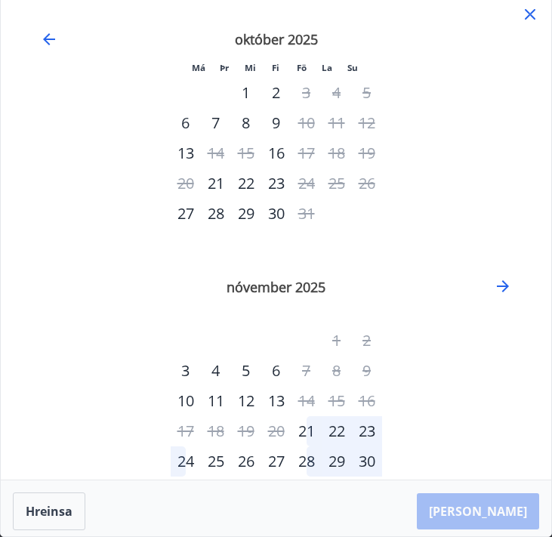
click at [304, 468] on div "28" at bounding box center [307, 461] width 30 height 30
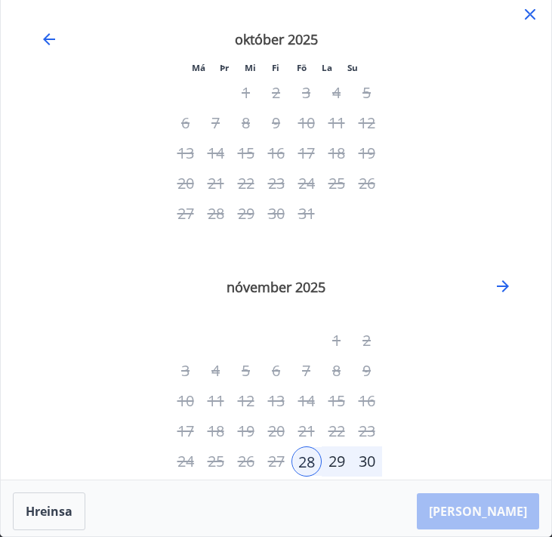
click at [363, 462] on div "30" at bounding box center [367, 461] width 30 height 30
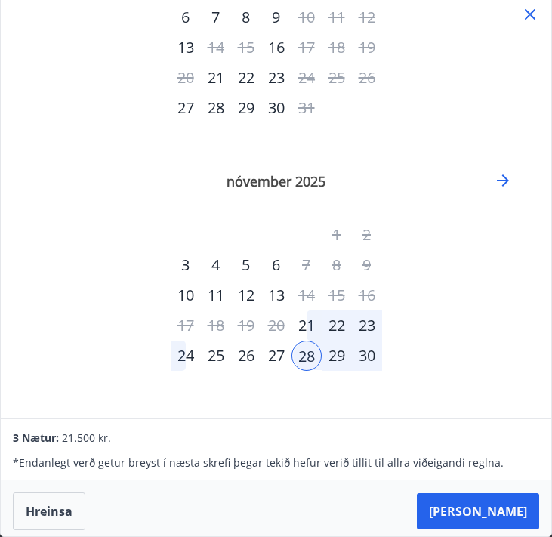
scroll to position [0, 0]
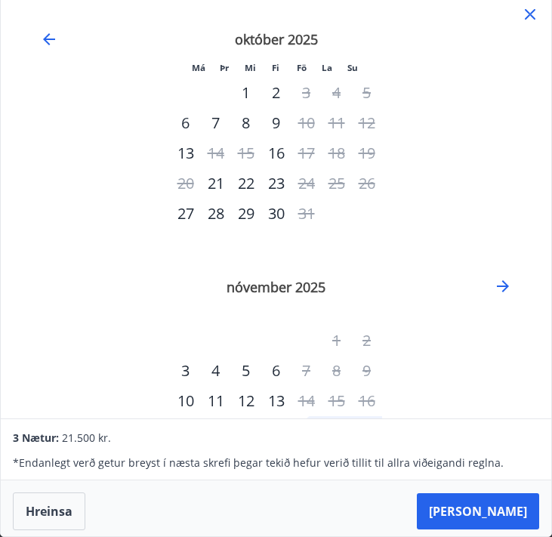
click at [535, 11] on icon at bounding box center [530, 14] width 18 height 18
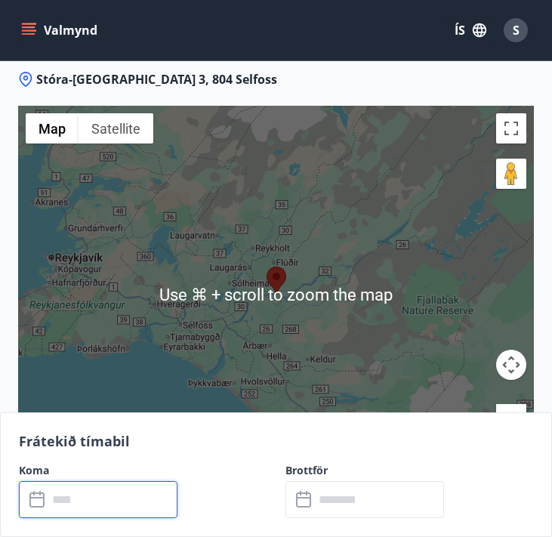
scroll to position [2496, 0]
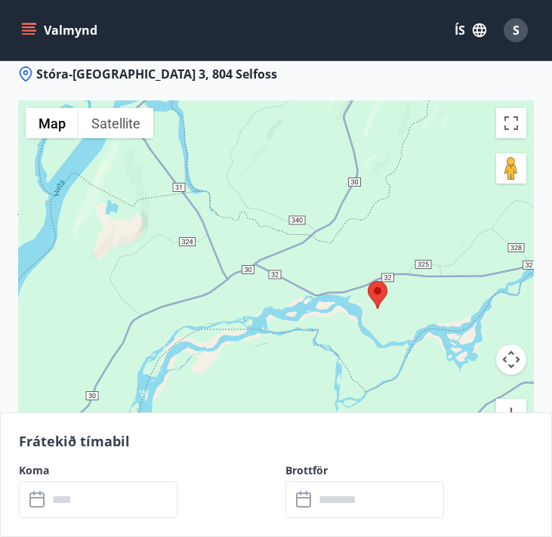
drag, startPoint x: 288, startPoint y: 297, endPoint x: 472, endPoint y: 372, distance: 199.2
click at [472, 372] on div at bounding box center [276, 289] width 516 height 378
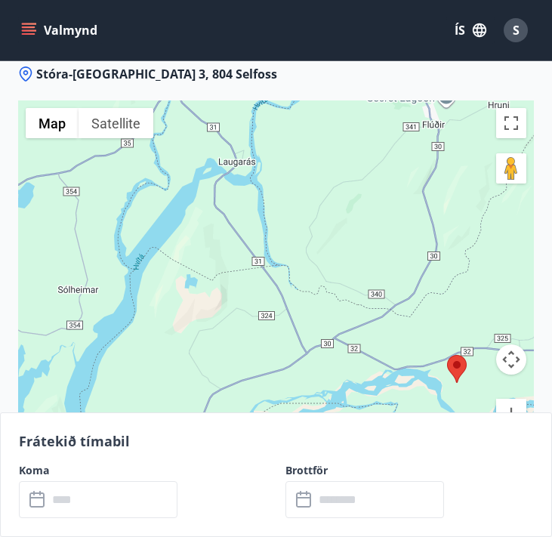
drag, startPoint x: 361, startPoint y: 307, endPoint x: 441, endPoint y: 377, distance: 106.5
click at [441, 377] on div at bounding box center [276, 289] width 516 height 378
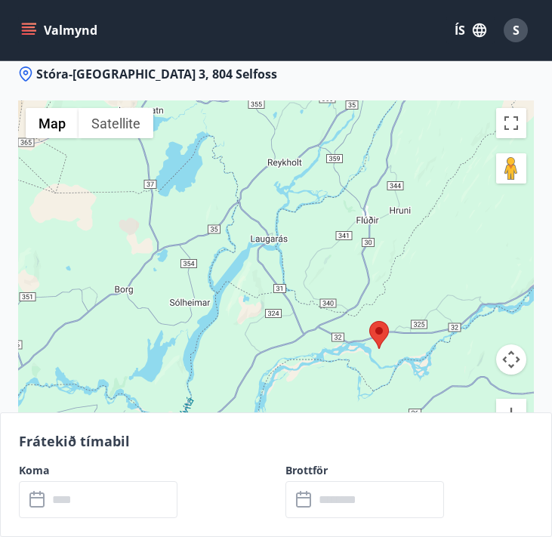
drag, startPoint x: 361, startPoint y: 352, endPoint x: 315, endPoint y: 327, distance: 52.4
click at [315, 327] on div at bounding box center [276, 289] width 516 height 378
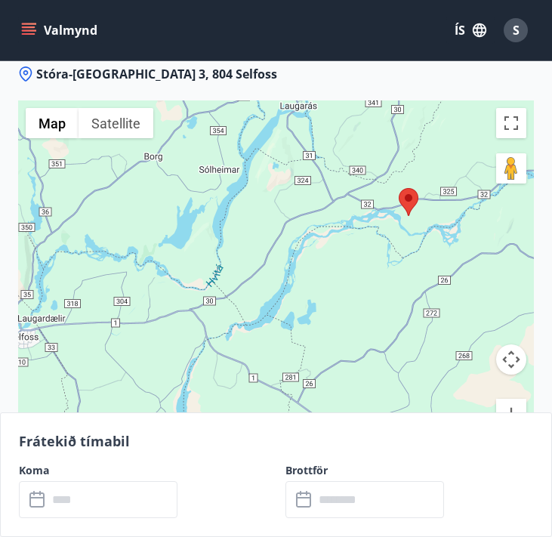
drag, startPoint x: 320, startPoint y: 322, endPoint x: 351, endPoint y: 180, distance: 145.4
click at [351, 180] on div at bounding box center [276, 289] width 516 height 378
